Goal: Task Accomplishment & Management: Use online tool/utility

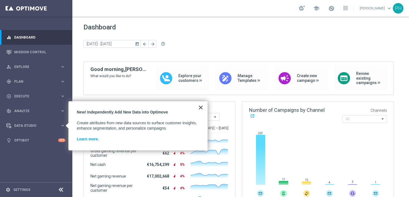
click at [199, 108] on button "×" at bounding box center [200, 107] width 5 height 9
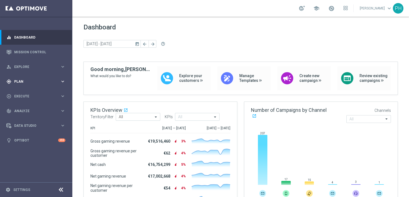
click at [62, 82] on icon "keyboard_arrow_right" at bounding box center [62, 81] width 5 height 5
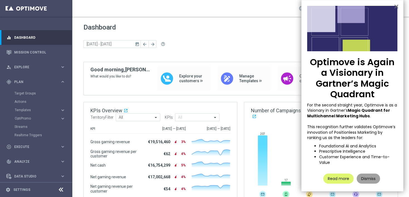
click at [370, 181] on button "Dismiss" at bounding box center [368, 178] width 23 height 10
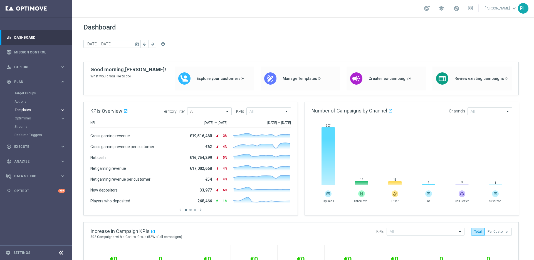
click at [63, 109] on icon "keyboard_arrow_right" at bounding box center [62, 109] width 5 height 5
click at [43, 118] on link "Optimail" at bounding box center [37, 118] width 41 height 4
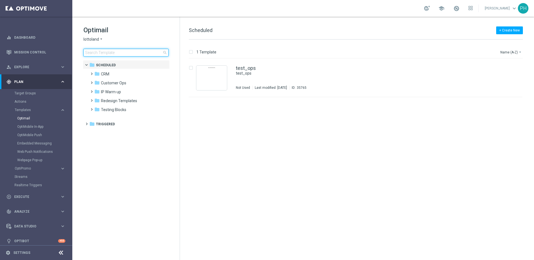
click at [125, 51] on input at bounding box center [125, 53] width 85 height 8
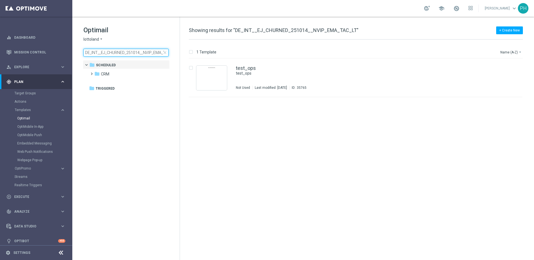
scroll to position [0, 11]
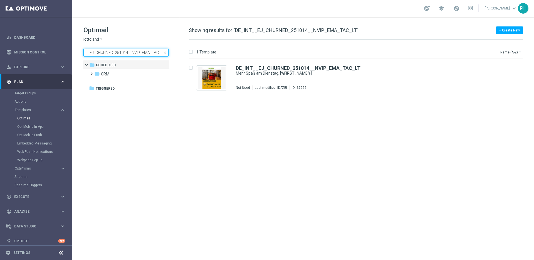
type input "DE_INT__EJ_CHURNED_251014__NVIP_EMA_TAC_LT"
click at [262, 134] on div "insert_drive_file DE_INT__EJ_CHURNED_251014__NVIP_EMA_TAC_LT Mehr Spaß am Diens…" at bounding box center [358, 159] width 350 height 201
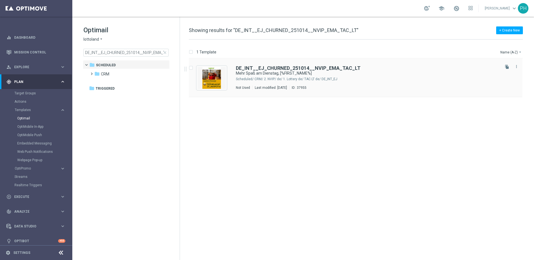
click at [375, 79] on div "CRM/ 2. NVIP/ de/ 1. Lottery de/ TAC LT de/ DE_INT_EJ" at bounding box center [376, 79] width 244 height 4
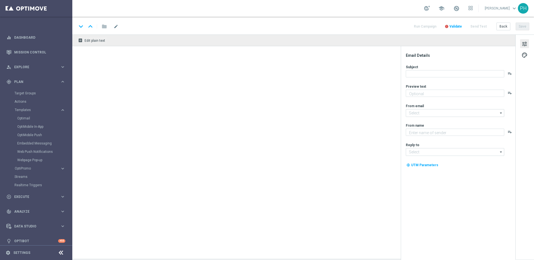
type textarea "40 Freispiele zum EuroJackpot."
type input "[EMAIL_ADDRESS][DOMAIN_NAME]"
type textarea "Lottoland"
type input "[EMAIL_ADDRESS][DOMAIN_NAME]"
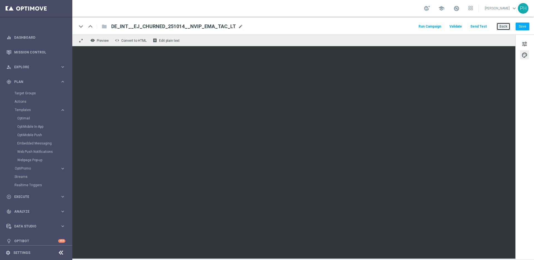
click at [409, 24] on button "Back" at bounding box center [503, 27] width 14 height 8
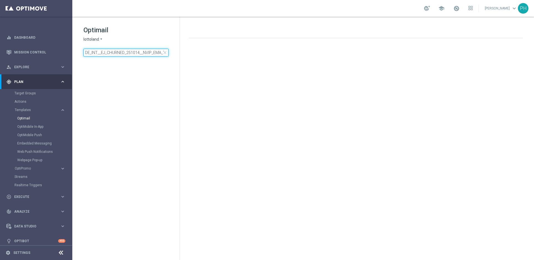
click at [114, 52] on input "DE_INT__EJ_CHURNED_251014__NVIP_EMA_TAC_LT" at bounding box center [125, 53] width 85 height 8
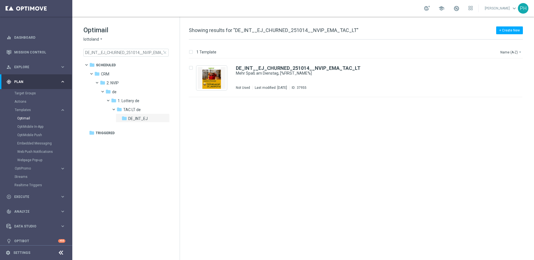
click at [166, 52] on span "close" at bounding box center [165, 52] width 4 height 4
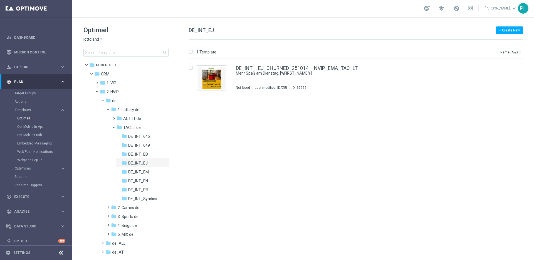
click at [164, 52] on span "search" at bounding box center [165, 52] width 4 height 4
click at [135, 52] on input at bounding box center [125, 53] width 85 height 8
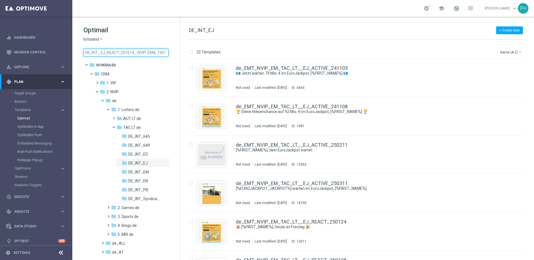
scroll to position [0, 5]
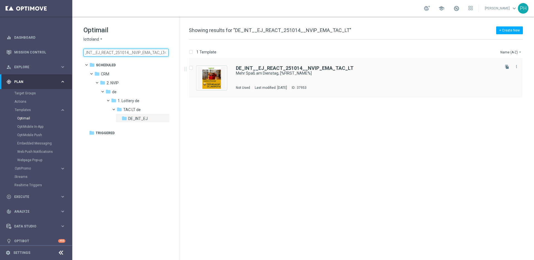
type input "DE_INT__EJ_REACT_251014__NVIP_EMA_TAC_LT"
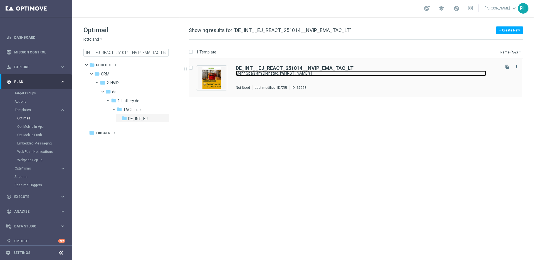
scroll to position [0, 0]
click at [298, 71] on link "Mehr Spaß am Dienstag, [%FIRST_NAME%]" at bounding box center [361, 73] width 250 height 5
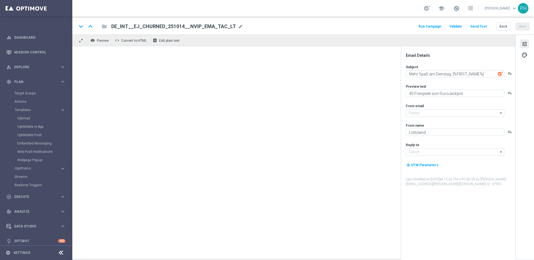
type input "[EMAIL_ADDRESS][DOMAIN_NAME]"
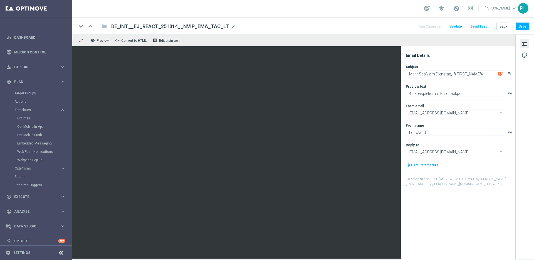
click at [409, 42] on span "tune" at bounding box center [524, 43] width 6 height 7
click at [409, 55] on span "palette" at bounding box center [524, 54] width 6 height 7
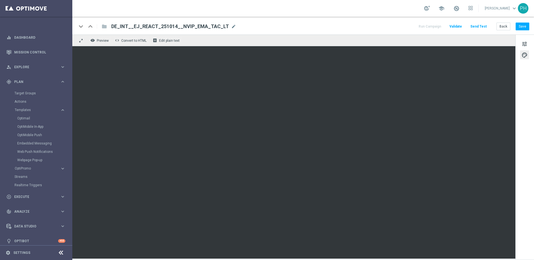
click at [370, 25] on div "keyboard_arrow_down keyboard_arrow_up folder DE_INT__EJ_REACT_251014__NVIP_EMA_…" at bounding box center [303, 26] width 452 height 7
click at [409, 28] on button "Save" at bounding box center [523, 27] width 14 height 8
click at [409, 25] on button "Send Test" at bounding box center [478, 27] width 18 height 8
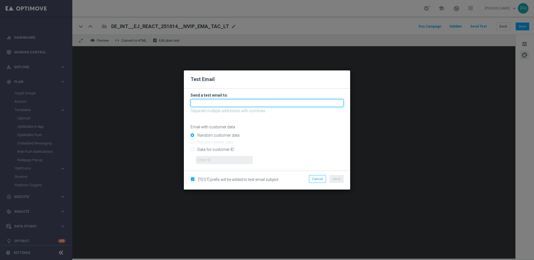
click at [241, 103] on input "text" at bounding box center [266, 103] width 153 height 8
click at [266, 102] on input "[PERSON_NAME][EMAIL_ADDRESS][PERSON_NAME][DOMAIN_NAME]," at bounding box center [266, 103] width 153 height 8
paste input "[PERSON_NAME][EMAIL_ADDRESS][PERSON_NAME][DOMAIN_NAME]"
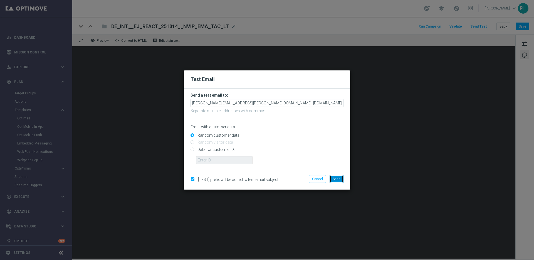
click at [337, 176] on button "Send" at bounding box center [337, 179] width 14 height 8
type input "[PERSON_NAME][EMAIL_ADDRESS][PERSON_NAME][DOMAIN_NAME],[DOMAIN_NAME][EMAIL_ADDR…"
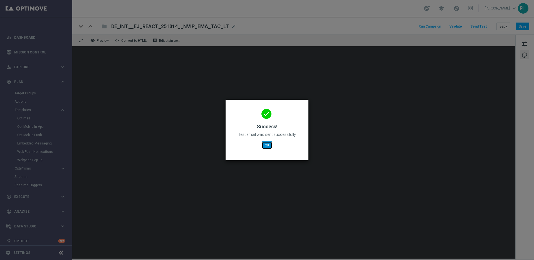
click at [266, 143] on button "OK" at bounding box center [267, 145] width 11 height 8
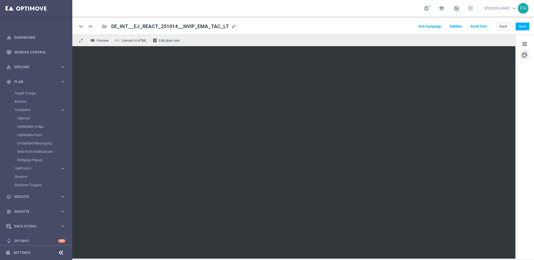
click at [409, 37] on div "tune palette" at bounding box center [524, 146] width 19 height 225
click at [409, 43] on span "tune" at bounding box center [524, 43] width 6 height 7
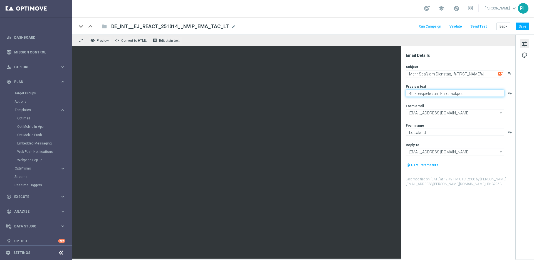
click at [409, 91] on textarea "40 Freispiele zum EuroJackpot." at bounding box center [455, 93] width 98 height 7
click at [409, 93] on textarea "40 Freispiele zum EuroJackpot." at bounding box center [455, 93] width 98 height 7
type textarea "20 Freispiele zum EuroJackpot."
click at [409, 91] on textarea "20 Freispiele zum EuroJackpot." at bounding box center [455, 93] width 98 height 7
click at [409, 54] on span "palette" at bounding box center [524, 54] width 6 height 7
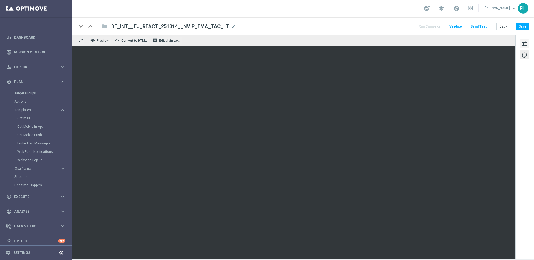
click at [409, 43] on span "tune" at bounding box center [524, 43] width 6 height 7
click at [409, 28] on button "Save" at bounding box center [523, 27] width 14 height 8
click at [409, 25] on button "Save" at bounding box center [523, 27] width 14 height 8
click at [409, 27] on button "Send Test" at bounding box center [478, 27] width 18 height 8
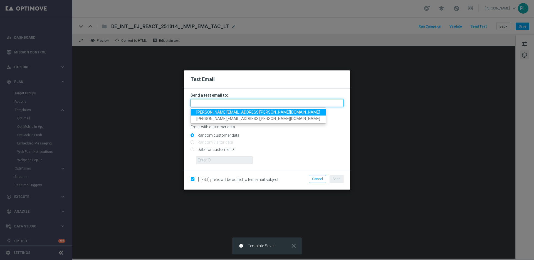
click at [216, 104] on input "text" at bounding box center [266, 103] width 153 height 8
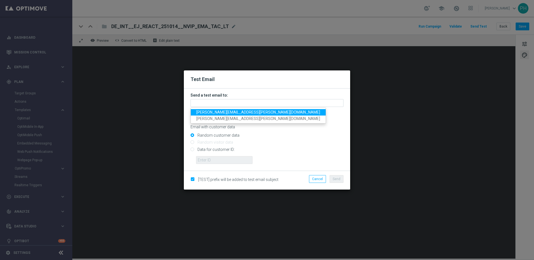
click at [214, 112] on span "[PERSON_NAME][EMAIL_ADDRESS][PERSON_NAME][DOMAIN_NAME]" at bounding box center [258, 112] width 124 height 4
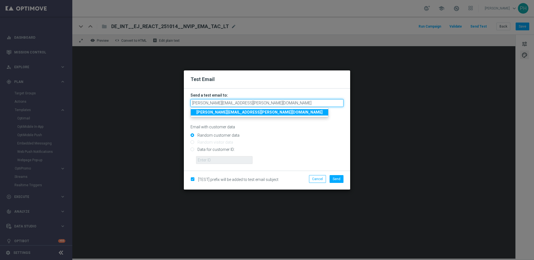
click at [251, 102] on input "[PERSON_NAME][EMAIL_ADDRESS][PERSON_NAME][DOMAIN_NAME]" at bounding box center [266, 103] width 153 height 8
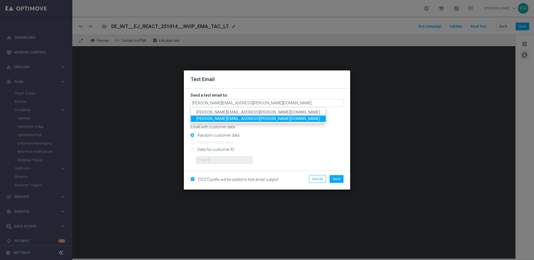
click at [248, 118] on span "[PERSON_NAME][EMAIL_ADDRESS][PERSON_NAME][DOMAIN_NAME]" at bounding box center [258, 118] width 124 height 4
type input "[PERSON_NAME][EMAIL_ADDRESS][PERSON_NAME][DOMAIN_NAME],[DOMAIN_NAME][EMAIL_ADDR…"
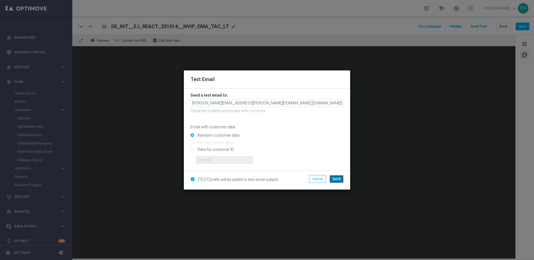
click at [339, 179] on span "Send" at bounding box center [337, 179] width 8 height 4
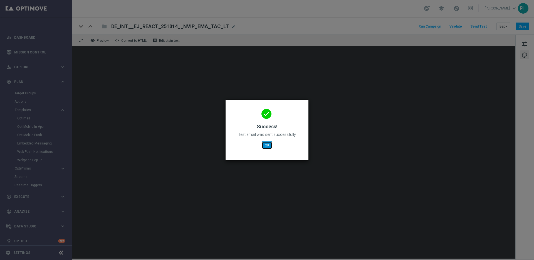
click at [268, 145] on button "OK" at bounding box center [267, 145] width 11 height 8
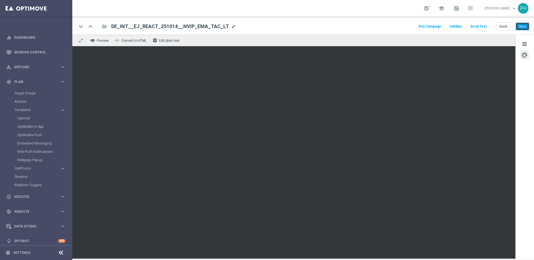
click at [409, 26] on button "Save" at bounding box center [523, 27] width 14 height 8
click at [23, 109] on span "Templates" at bounding box center [35, 109] width 40 height 3
click at [23, 108] on span "Templates" at bounding box center [35, 109] width 40 height 3
click at [409, 26] on button "Save" at bounding box center [523, 27] width 14 height 8
click at [409, 28] on button "Back" at bounding box center [503, 27] width 14 height 8
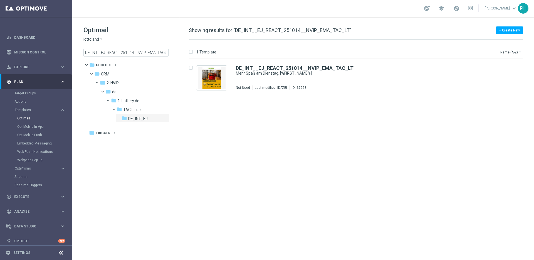
click at [165, 52] on span "close" at bounding box center [165, 52] width 4 height 4
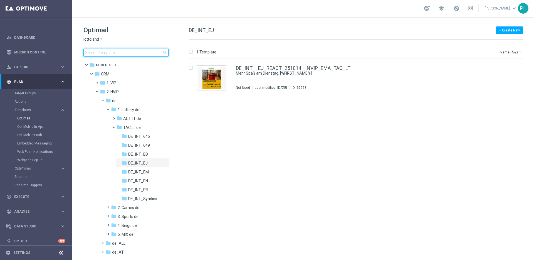
click at [129, 53] on input at bounding box center [125, 53] width 85 height 8
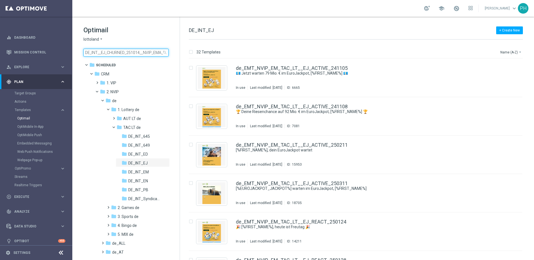
scroll to position [0, 11]
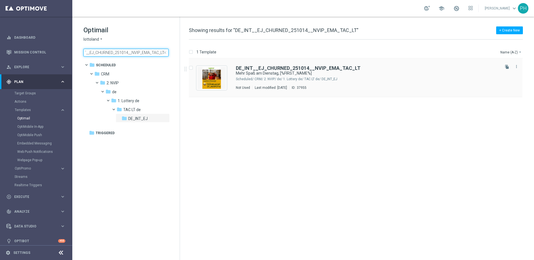
type input "DE_INT__EJ_CHURNED_251014__NVIP_EMA_TAC_LT"
click at [324, 92] on div "DE_INT__EJ_CHURNED_251014__NVIP_EMA_TAC_LT Mehr Spaß am Dienstag, [%FIRST_NAME%…" at bounding box center [355, 78] width 333 height 38
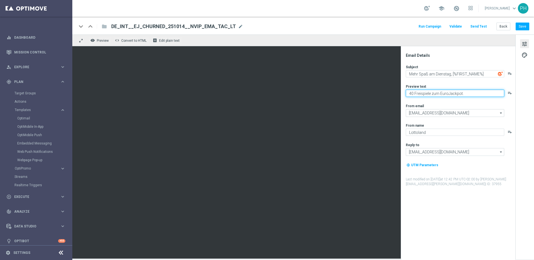
click at [409, 93] on textarea "40 Freispiele zum EuroJackpot." at bounding box center [455, 93] width 98 height 7
type textarea "20 Freispiele zum EuroJackpot."
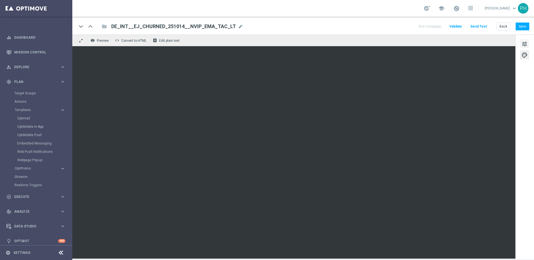
click at [409, 42] on span "tune" at bounding box center [524, 43] width 6 height 7
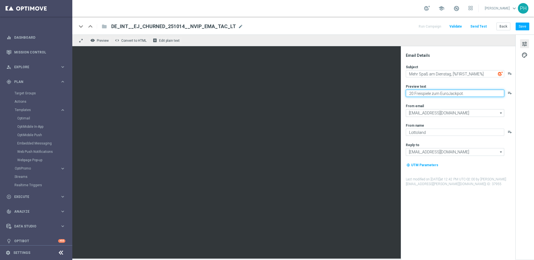
click at [409, 94] on textarea "20 Freispiele zum EuroJackpot." at bounding box center [455, 93] width 98 height 7
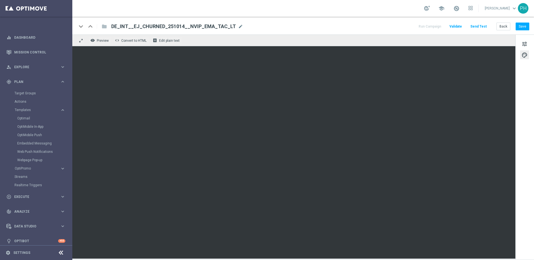
click at [409, 28] on button "Send Test" at bounding box center [478, 27] width 18 height 8
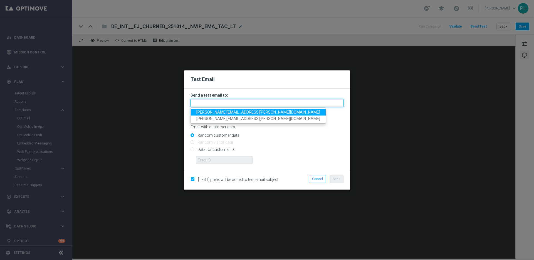
click at [227, 101] on input "text" at bounding box center [266, 103] width 153 height 8
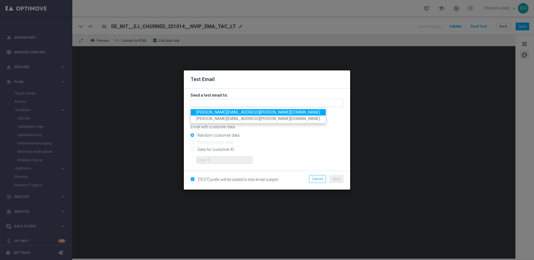
click at [221, 112] on span "[PERSON_NAME][EMAIL_ADDRESS][PERSON_NAME][DOMAIN_NAME]" at bounding box center [258, 112] width 124 height 4
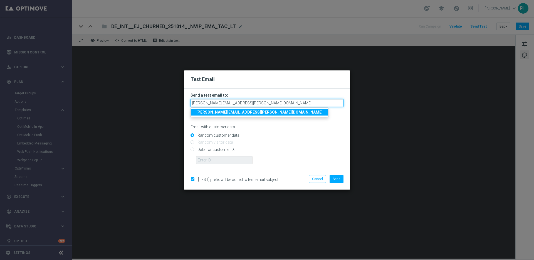
click at [263, 100] on input "[PERSON_NAME][EMAIL_ADDRESS][PERSON_NAME][DOMAIN_NAME]" at bounding box center [266, 103] width 153 height 8
click at [262, 103] on input "[PERSON_NAME][EMAIL_ADDRESS][PERSON_NAME][DOMAIN_NAME]" at bounding box center [266, 103] width 153 height 8
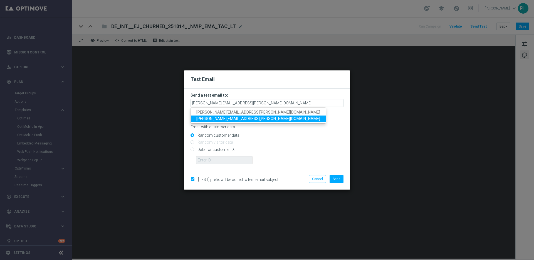
click at [239, 119] on span "[PERSON_NAME][EMAIL_ADDRESS][PERSON_NAME][DOMAIN_NAME]" at bounding box center [258, 118] width 124 height 4
type input "[PERSON_NAME][EMAIL_ADDRESS][PERSON_NAME][DOMAIN_NAME],[DOMAIN_NAME][EMAIL_ADDR…"
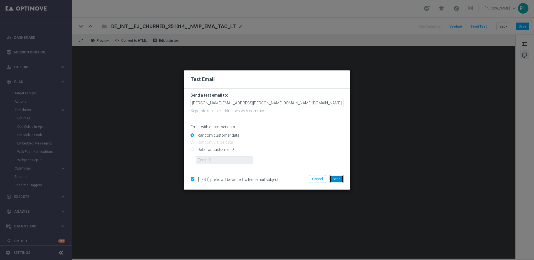
click at [339, 179] on span "Send" at bounding box center [337, 179] width 8 height 4
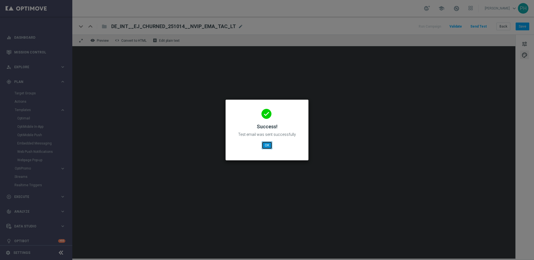
click at [266, 144] on button "OK" at bounding box center [267, 145] width 11 height 8
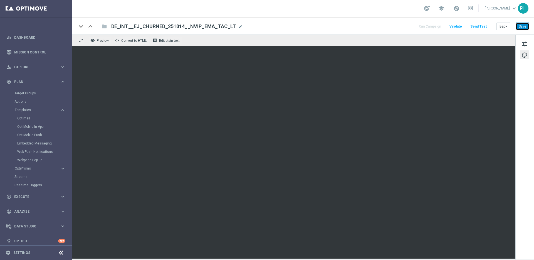
click at [409, 28] on button "Save" at bounding box center [523, 27] width 14 height 8
click at [409, 47] on span "tune" at bounding box center [524, 43] width 6 height 7
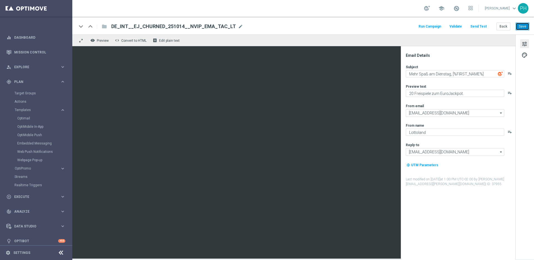
click at [409, 26] on button "Save" at bounding box center [523, 27] width 14 height 8
click at [409, 26] on button "Back" at bounding box center [503, 27] width 14 height 8
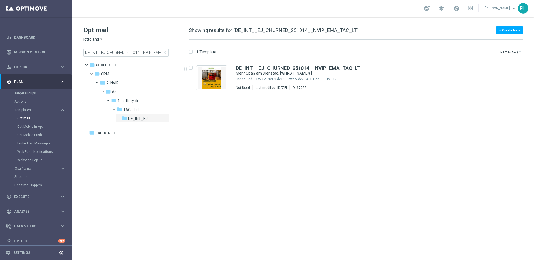
click at [282, 150] on div "insert_drive_file DE_INT__EJ_CHURNED_251014__NVIP_EMA_TAC_LT Mehr Spaß am Diens…" at bounding box center [358, 159] width 350 height 201
click at [165, 52] on span "close" at bounding box center [165, 52] width 4 height 4
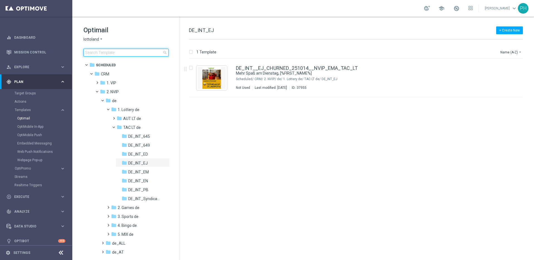
click at [145, 51] on input at bounding box center [125, 53] width 85 height 8
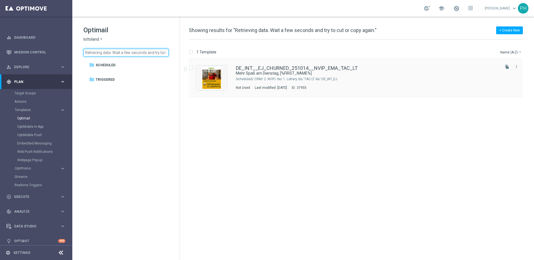
scroll to position [0, 30]
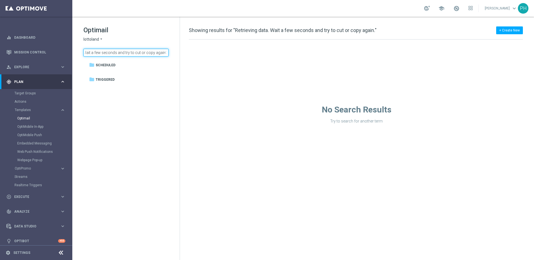
type input "Retrieving data. Wait a few seconds and try to cut or copy again."
drag, startPoint x: 164, startPoint y: 52, endPoint x: 127, endPoint y: 57, distance: 37.6
click at [164, 52] on span "close" at bounding box center [165, 52] width 4 height 4
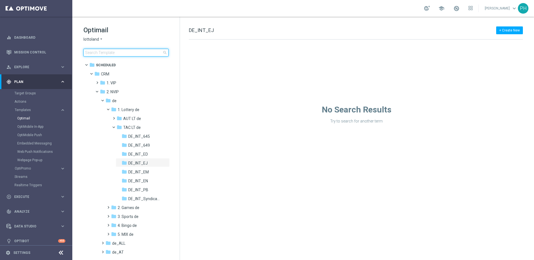
click at [139, 53] on input at bounding box center [125, 53] width 85 height 8
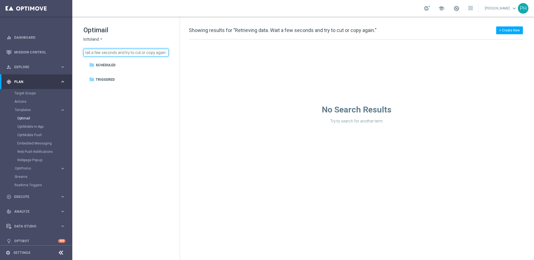
type input "Retrieving data. Wait a few seconds and try to cut or copy again."
click at [164, 53] on span "close" at bounding box center [165, 52] width 4 height 4
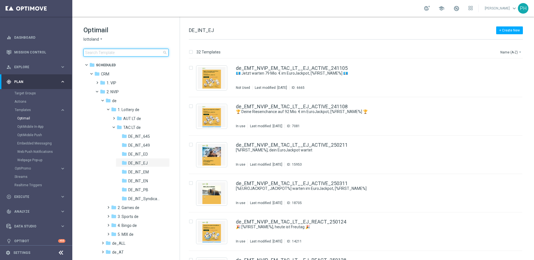
click at [147, 52] on input at bounding box center [125, 53] width 85 height 8
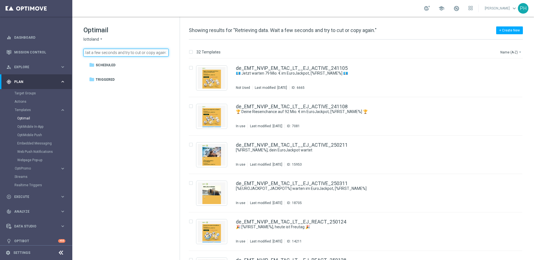
click at [149, 54] on input "Retrieving data. Wait a few seconds and try to cut or copy again." at bounding box center [125, 53] width 85 height 8
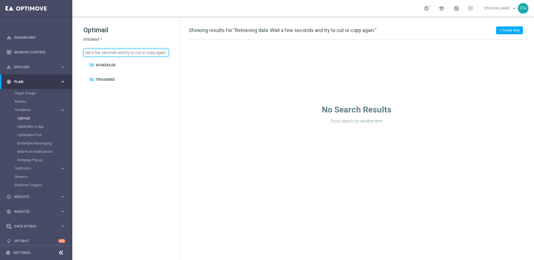
type input "Retrieving data. Wait a few seconds and try to cut or copy again."
click at [164, 53] on span "close" at bounding box center [165, 52] width 4 height 4
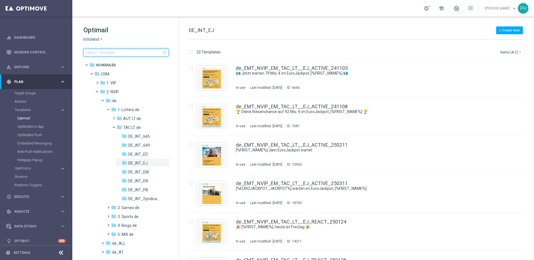
click at [120, 53] on input at bounding box center [125, 53] width 85 height 8
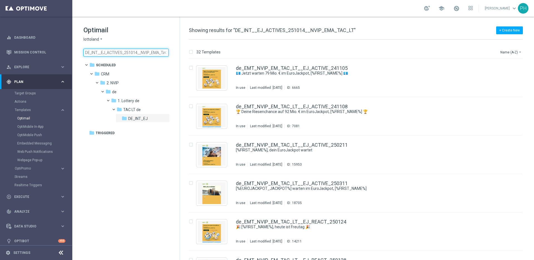
scroll to position [0, 9]
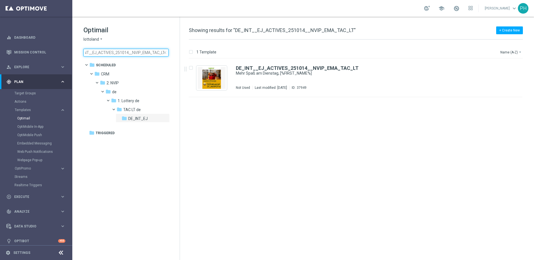
type input "DE_INT__EJ_ACTIVES_251014__NVIP_EMA_TAC_LT"
click at [284, 128] on div "insert_drive_file DE_INT__EJ_ACTIVES_251014__NVIP_EMA_TAC_LT Mehr Spaß am Diens…" at bounding box center [358, 159] width 350 height 201
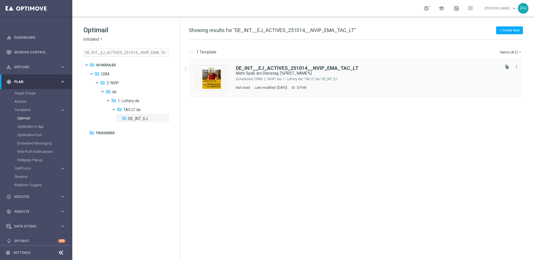
click at [282, 79] on div "CRM/ 2. NVIP/ de/ 1. Lottery de/ TAC LT de/ DE_INT_EJ" at bounding box center [376, 79] width 244 height 4
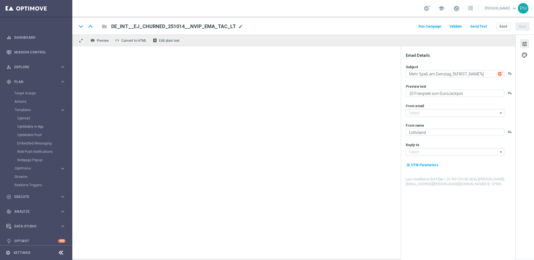
type input "[EMAIL_ADDRESS][DOMAIN_NAME]"
type textarea "40 Freispiele zum EuroJackpot."
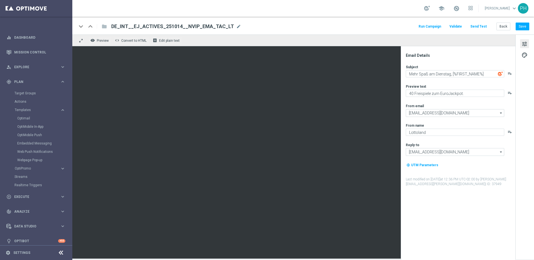
click at [409, 26] on button "Send Test" at bounding box center [478, 27] width 18 height 8
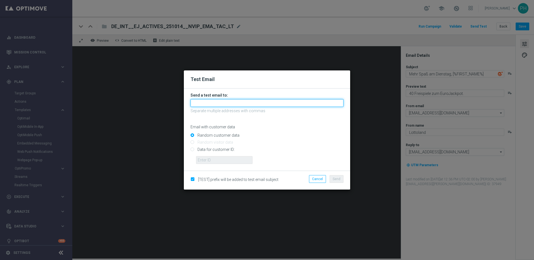
click at [208, 103] on input "text" at bounding box center [266, 103] width 153 height 8
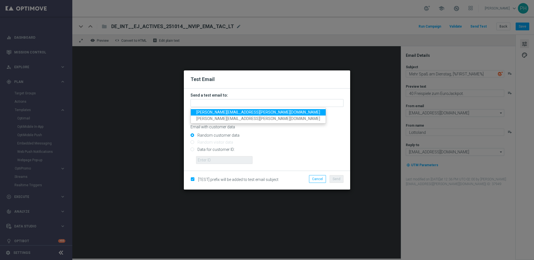
click at [211, 111] on span "[PERSON_NAME][EMAIL_ADDRESS][PERSON_NAME][DOMAIN_NAME]" at bounding box center [258, 112] width 124 height 4
type input "[PERSON_NAME][EMAIL_ADDRESS][PERSON_NAME][DOMAIN_NAME]"
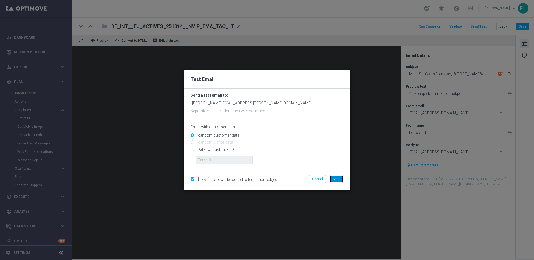
click at [339, 178] on span "Send" at bounding box center [337, 179] width 8 height 4
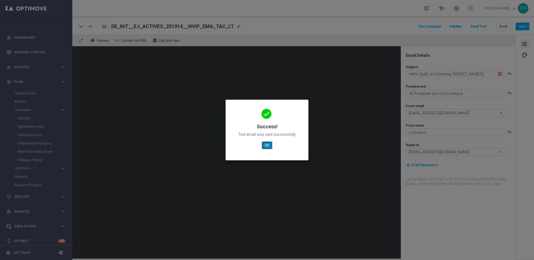
click at [266, 146] on button "OK" at bounding box center [267, 145] width 11 height 8
